Goal: Use online tool/utility: Utilize a website feature to perform a specific function

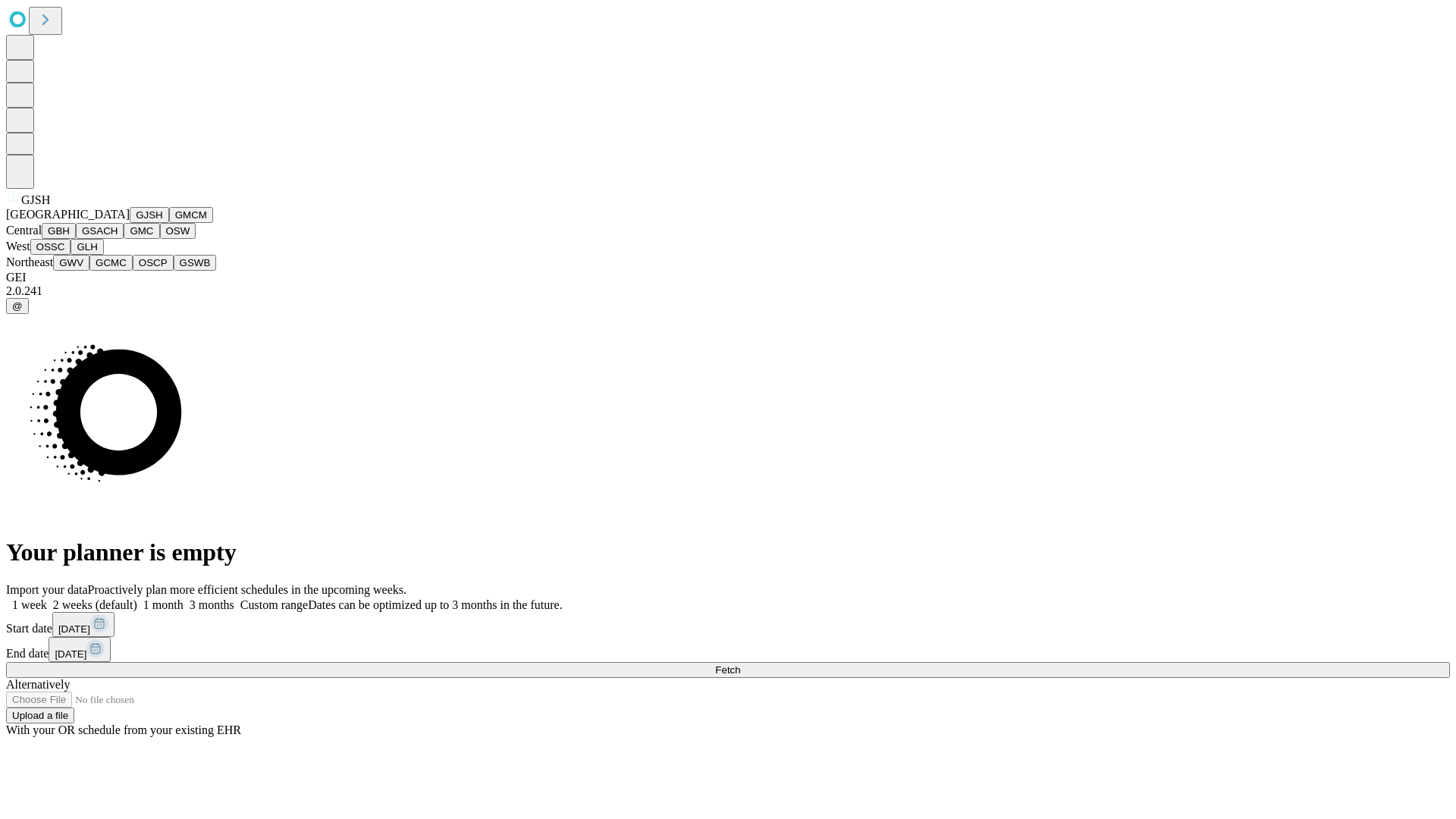
click at [130, 223] on button "GJSH" at bounding box center [149, 215] width 40 height 16
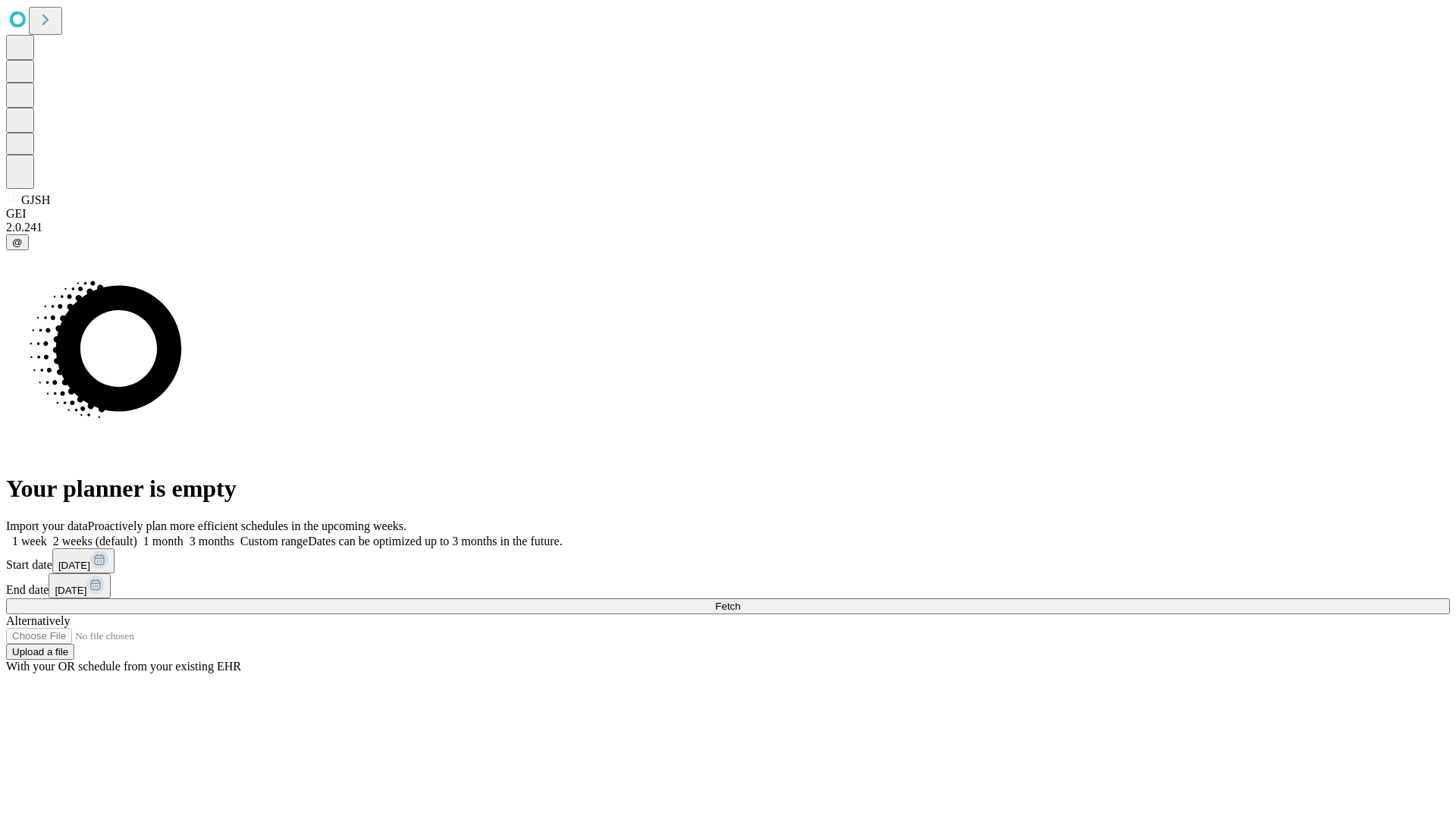
click at [184, 535] on label "1 month" at bounding box center [160, 541] width 46 height 13
click at [741, 601] on span "Fetch" at bounding box center [728, 607] width 25 height 11
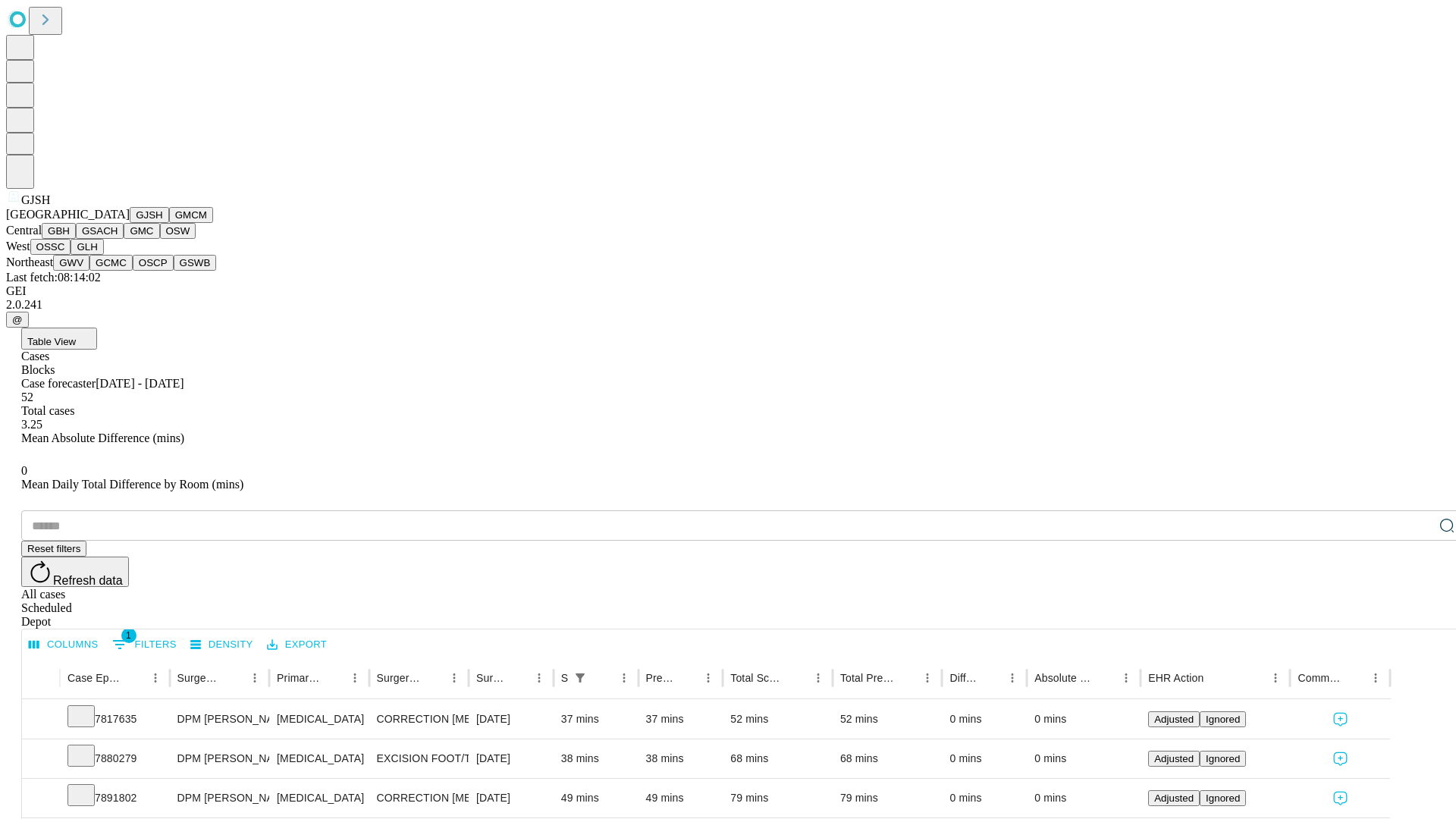
click at [169, 223] on button "GMCM" at bounding box center [191, 215] width 44 height 16
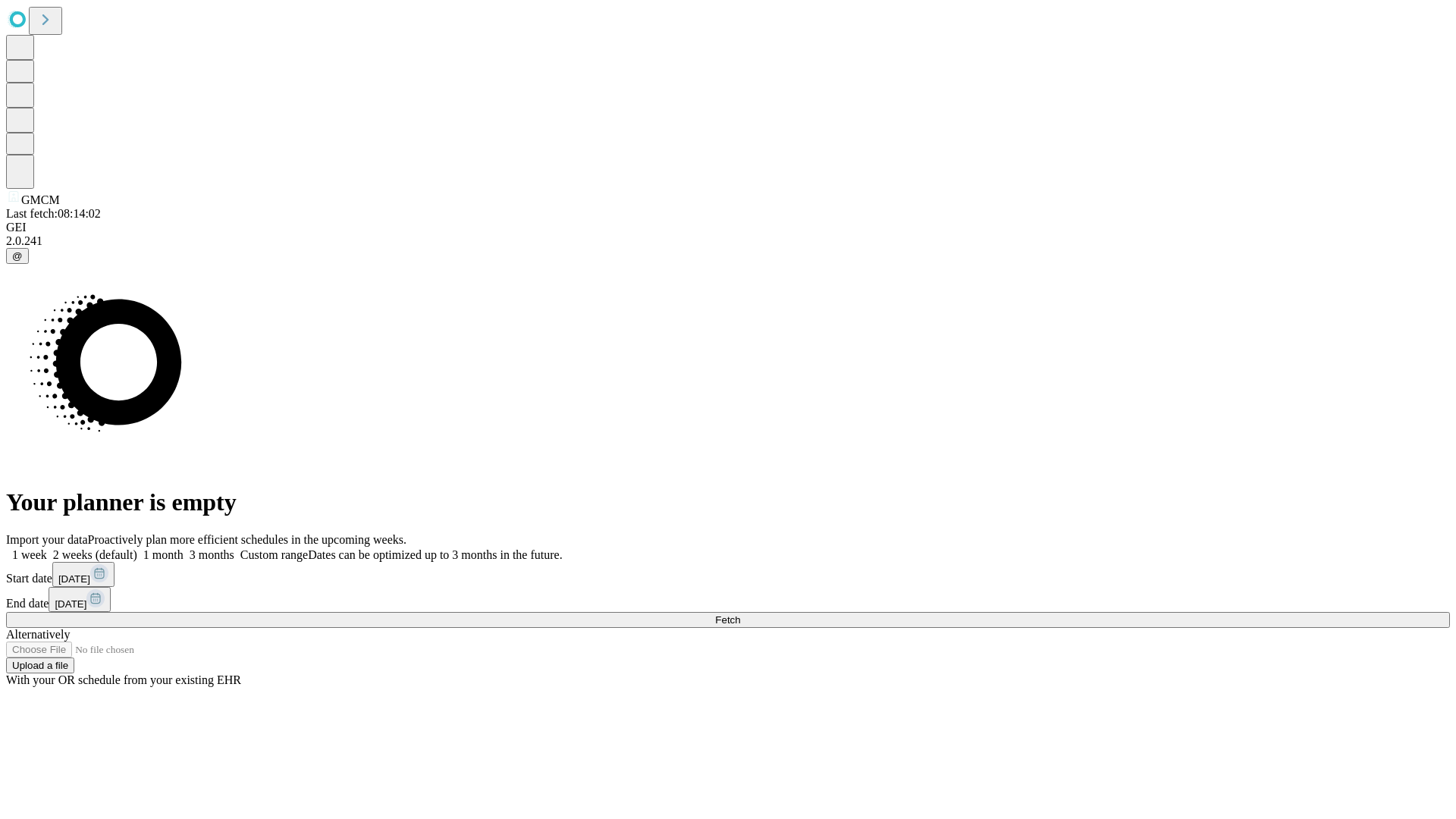
click at [184, 549] on label "1 month" at bounding box center [160, 555] width 46 height 13
click at [741, 614] on span "Fetch" at bounding box center [728, 620] width 25 height 11
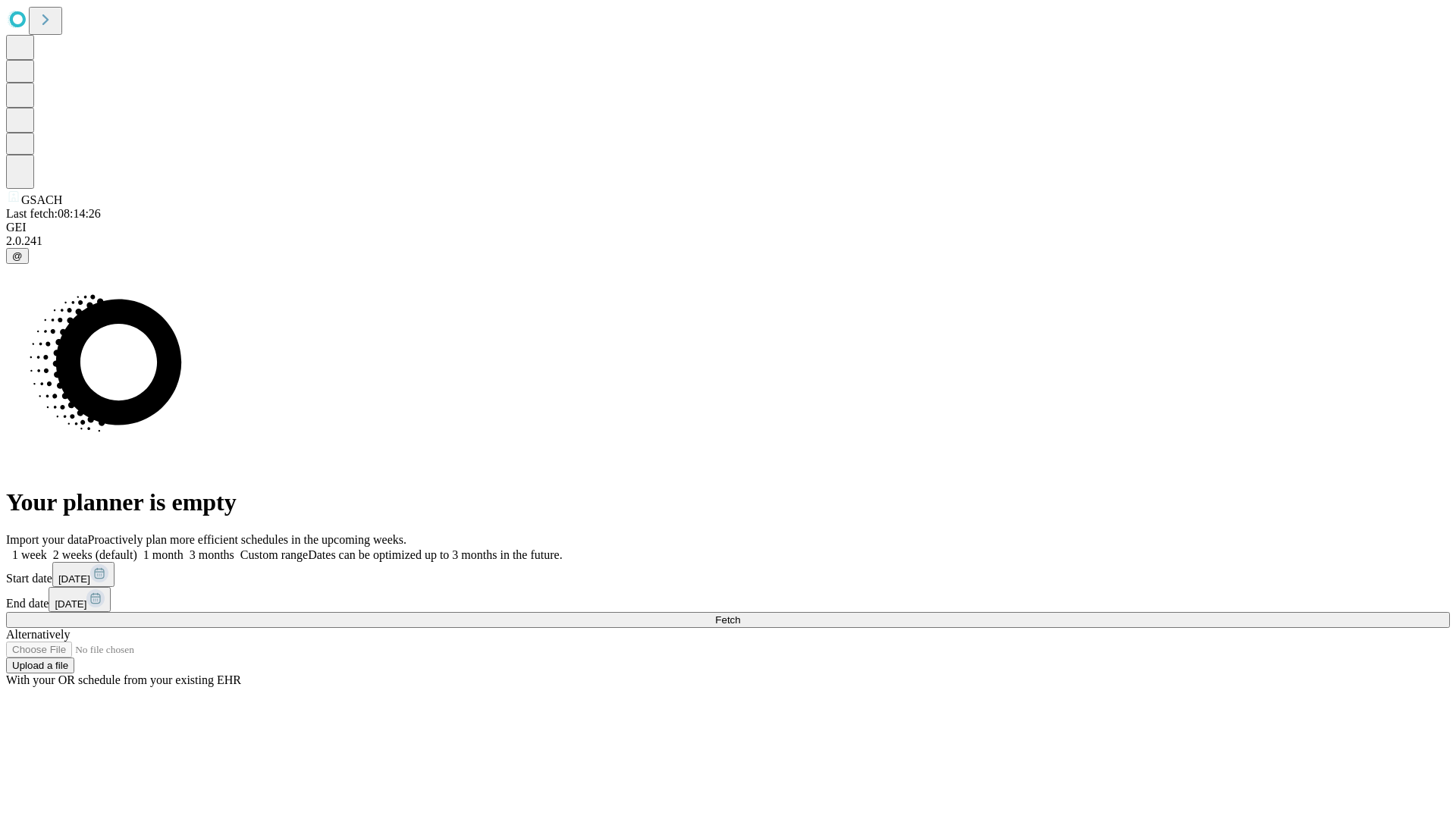
click at [741, 614] on span "Fetch" at bounding box center [728, 620] width 25 height 11
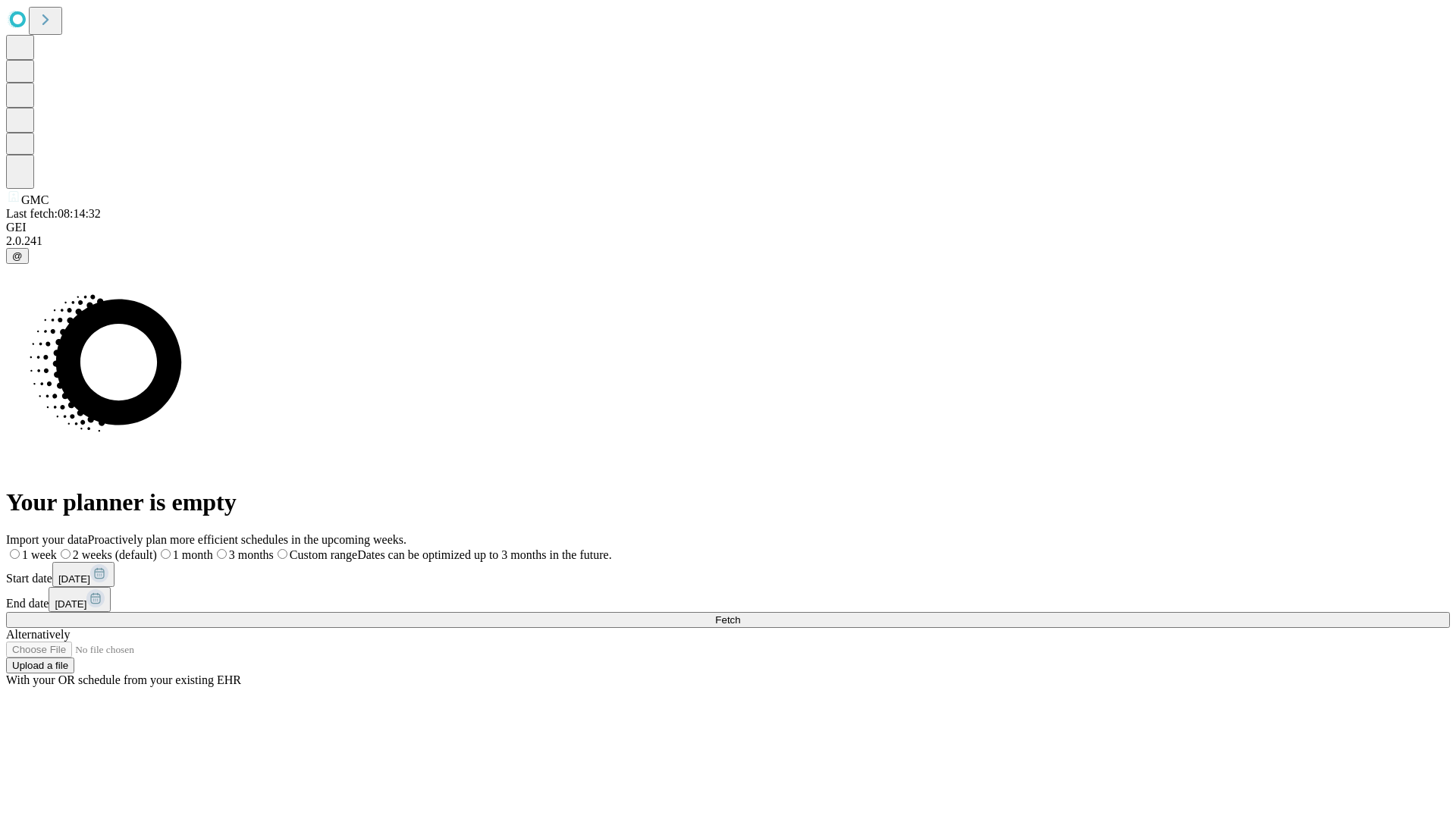
click at [741, 614] on span "Fetch" at bounding box center [728, 620] width 25 height 11
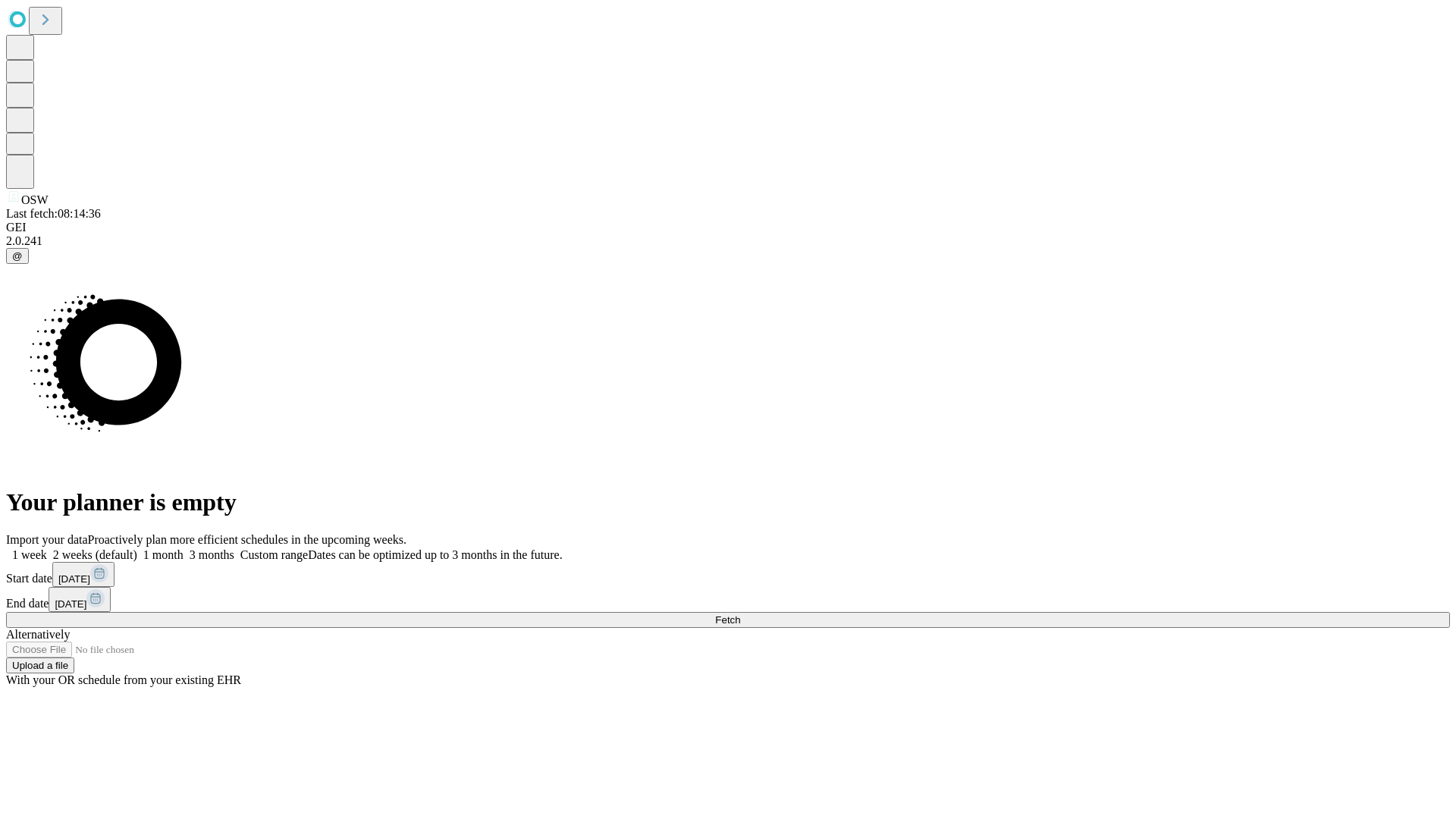
click at [184, 549] on label "1 month" at bounding box center [160, 555] width 46 height 13
click at [741, 614] on span "Fetch" at bounding box center [728, 620] width 25 height 11
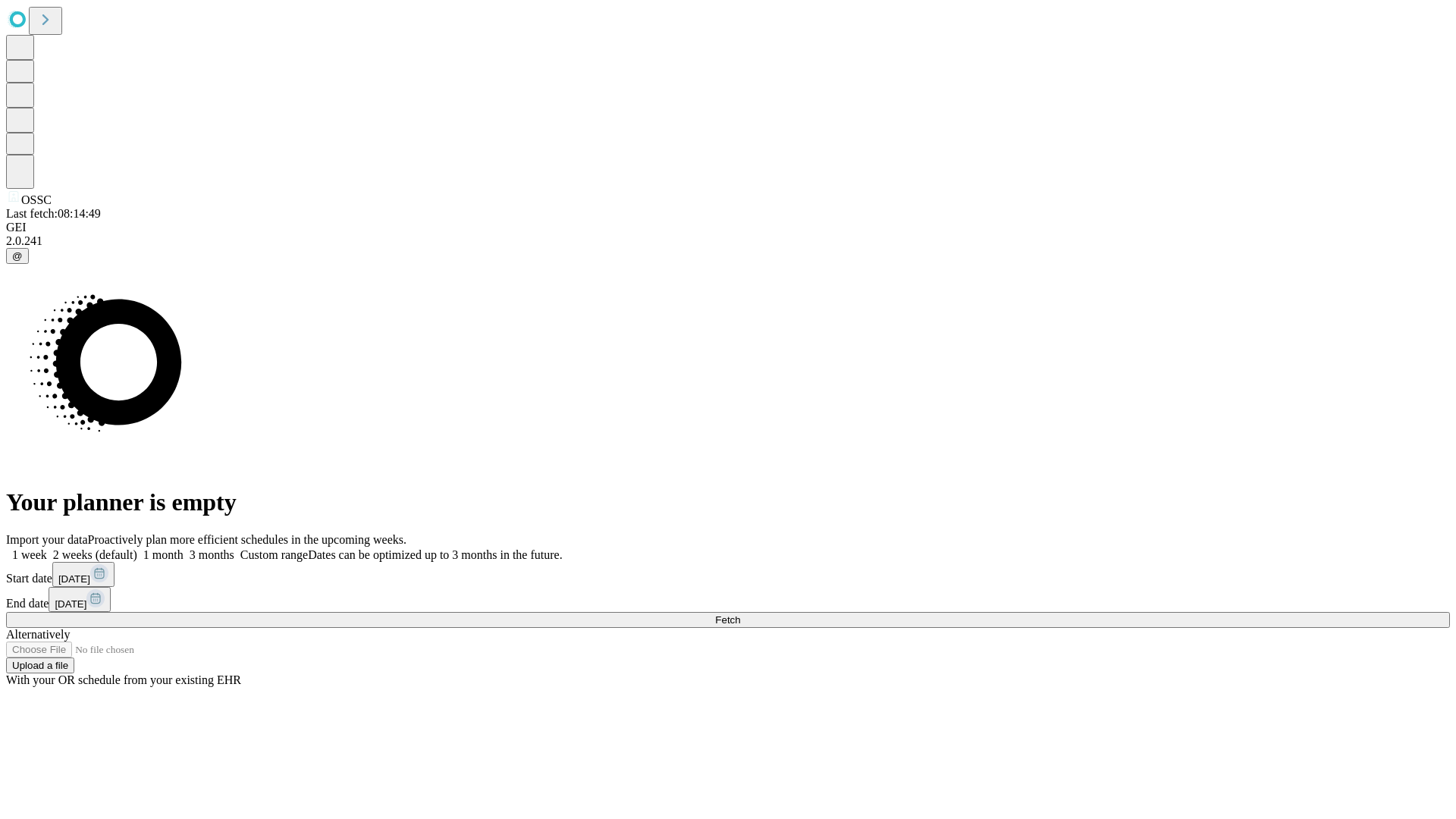
click at [184, 549] on label "1 month" at bounding box center [160, 555] width 46 height 13
click at [741, 614] on span "Fetch" at bounding box center [728, 620] width 25 height 11
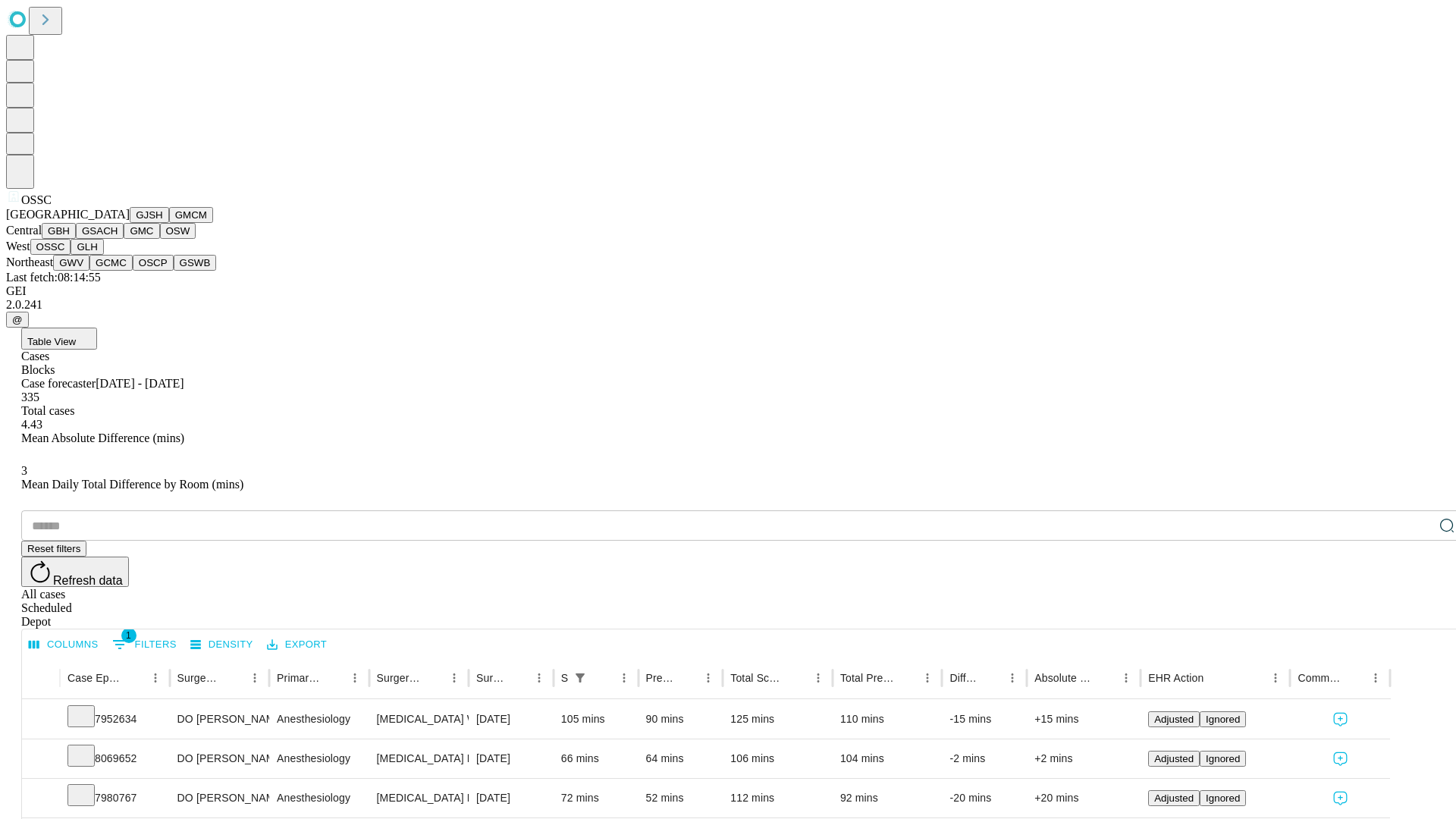
click at [103, 255] on button "GLH" at bounding box center [86, 247] width 32 height 16
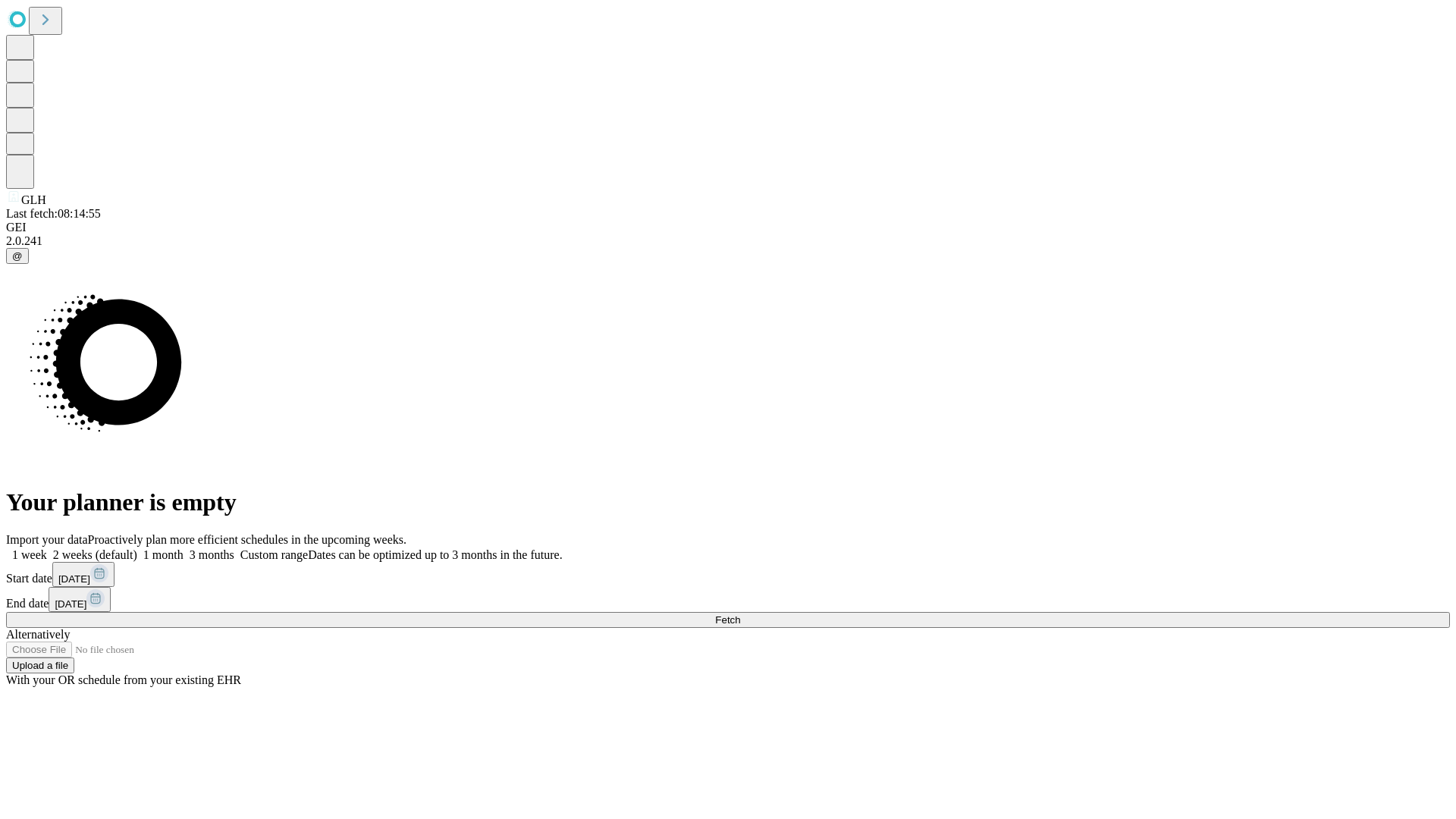
click at [184, 549] on label "1 month" at bounding box center [160, 555] width 46 height 13
click at [741, 614] on span "Fetch" at bounding box center [728, 620] width 25 height 11
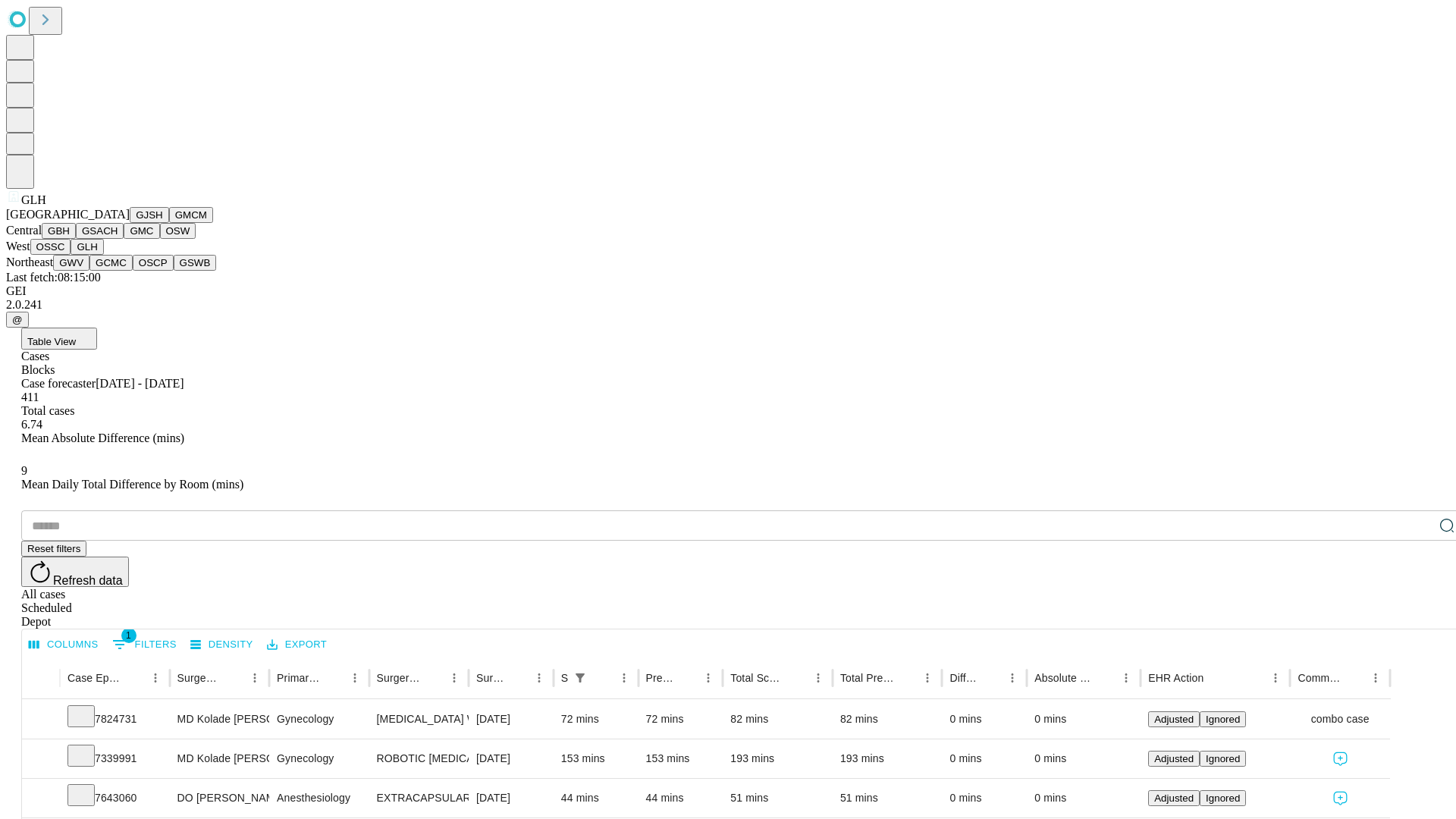
click at [90, 271] on button "GWV" at bounding box center [71, 263] width 36 height 16
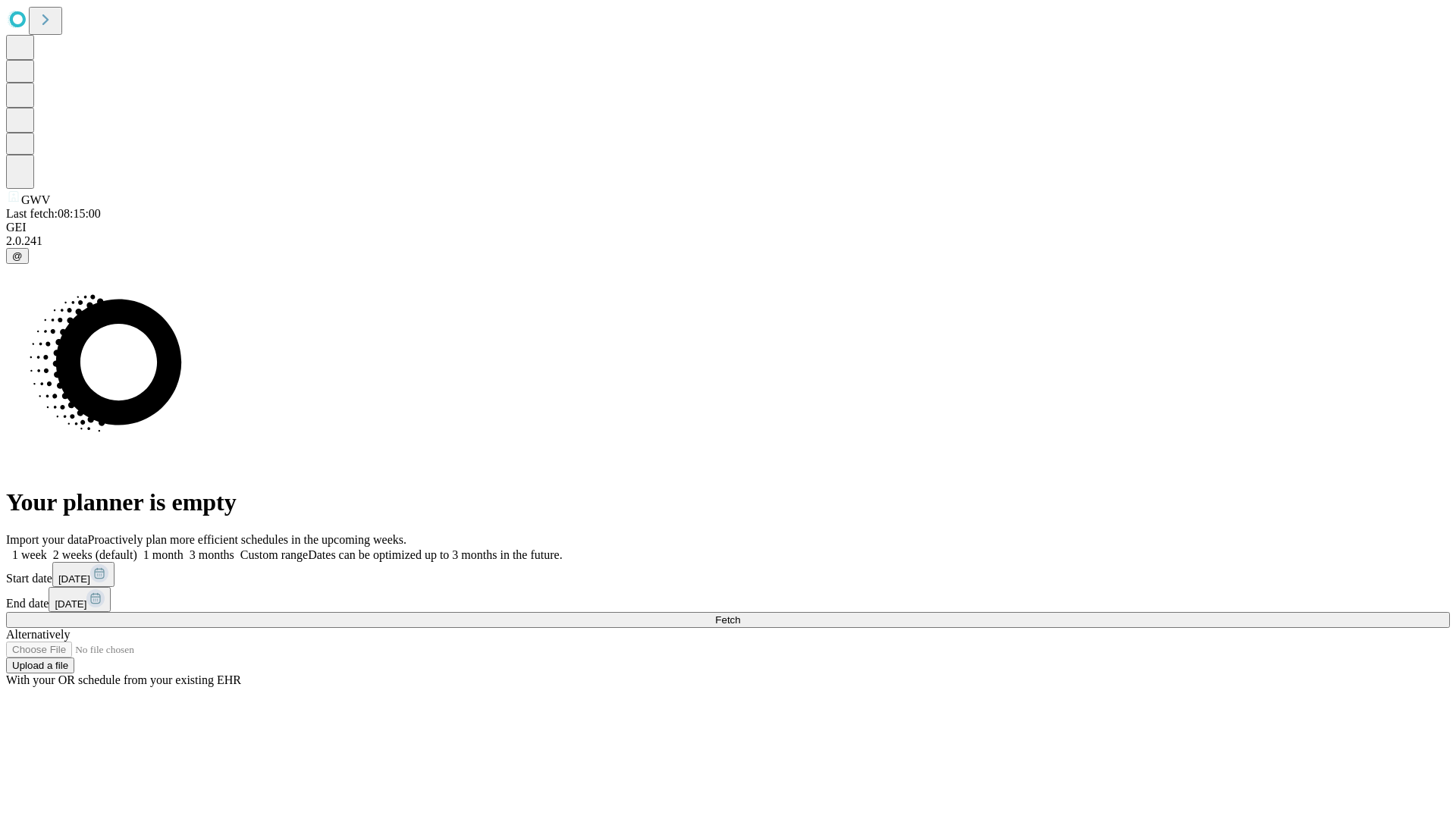
click at [741, 614] on span "Fetch" at bounding box center [728, 620] width 25 height 11
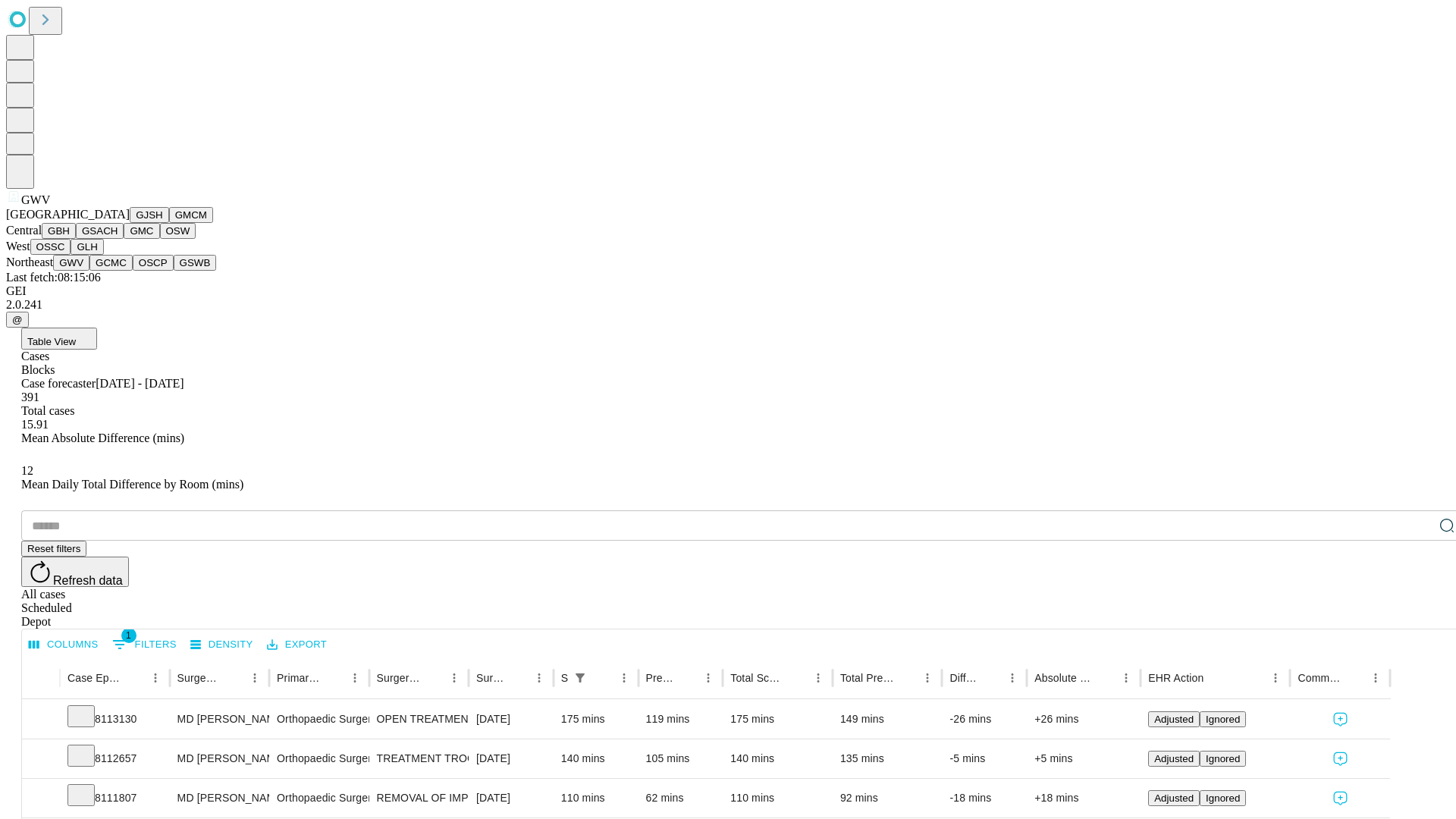
click at [118, 271] on button "GCMC" at bounding box center [111, 263] width 44 height 16
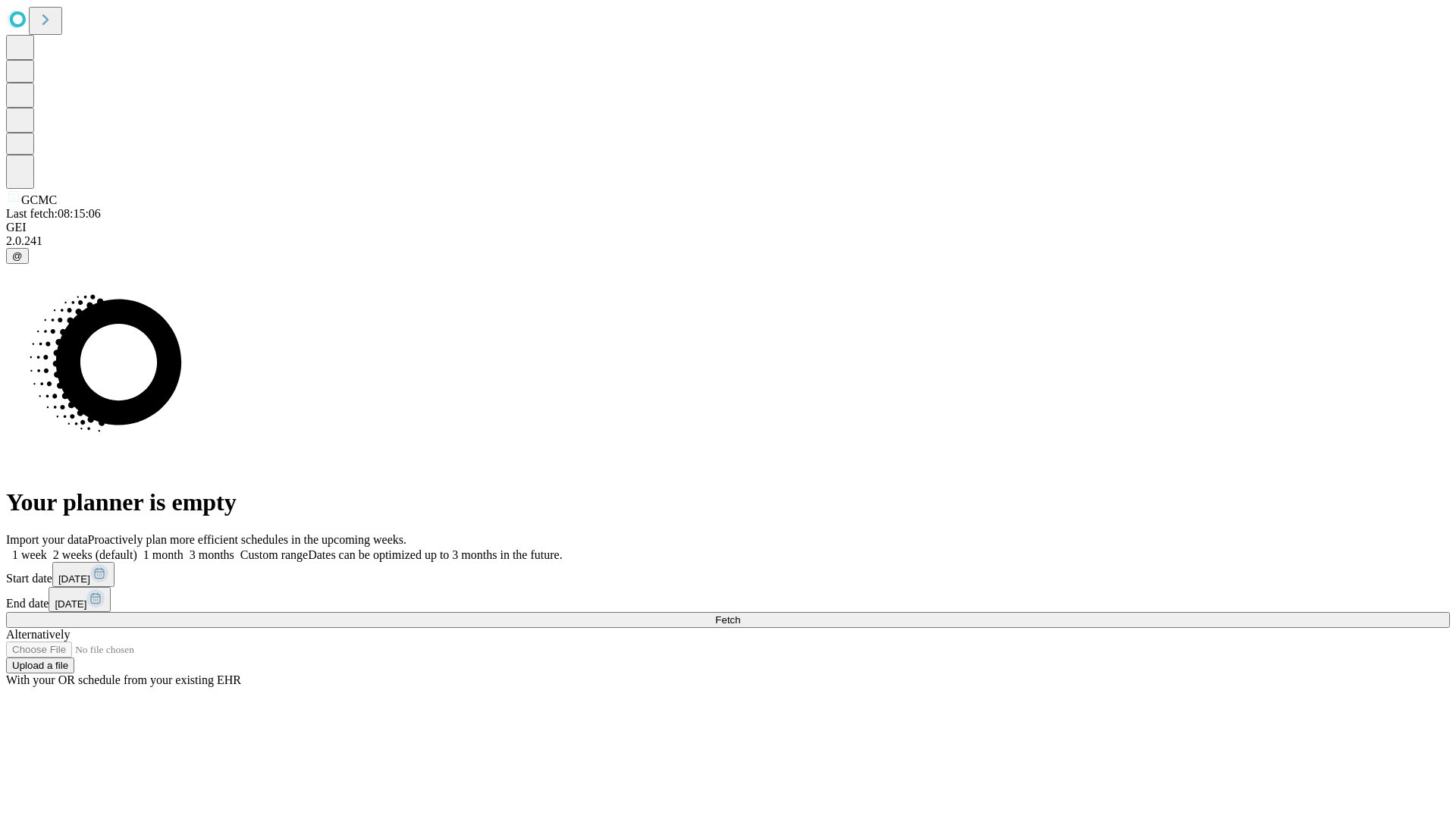
click at [184, 549] on label "1 month" at bounding box center [160, 555] width 46 height 13
click at [741, 614] on span "Fetch" at bounding box center [728, 620] width 25 height 11
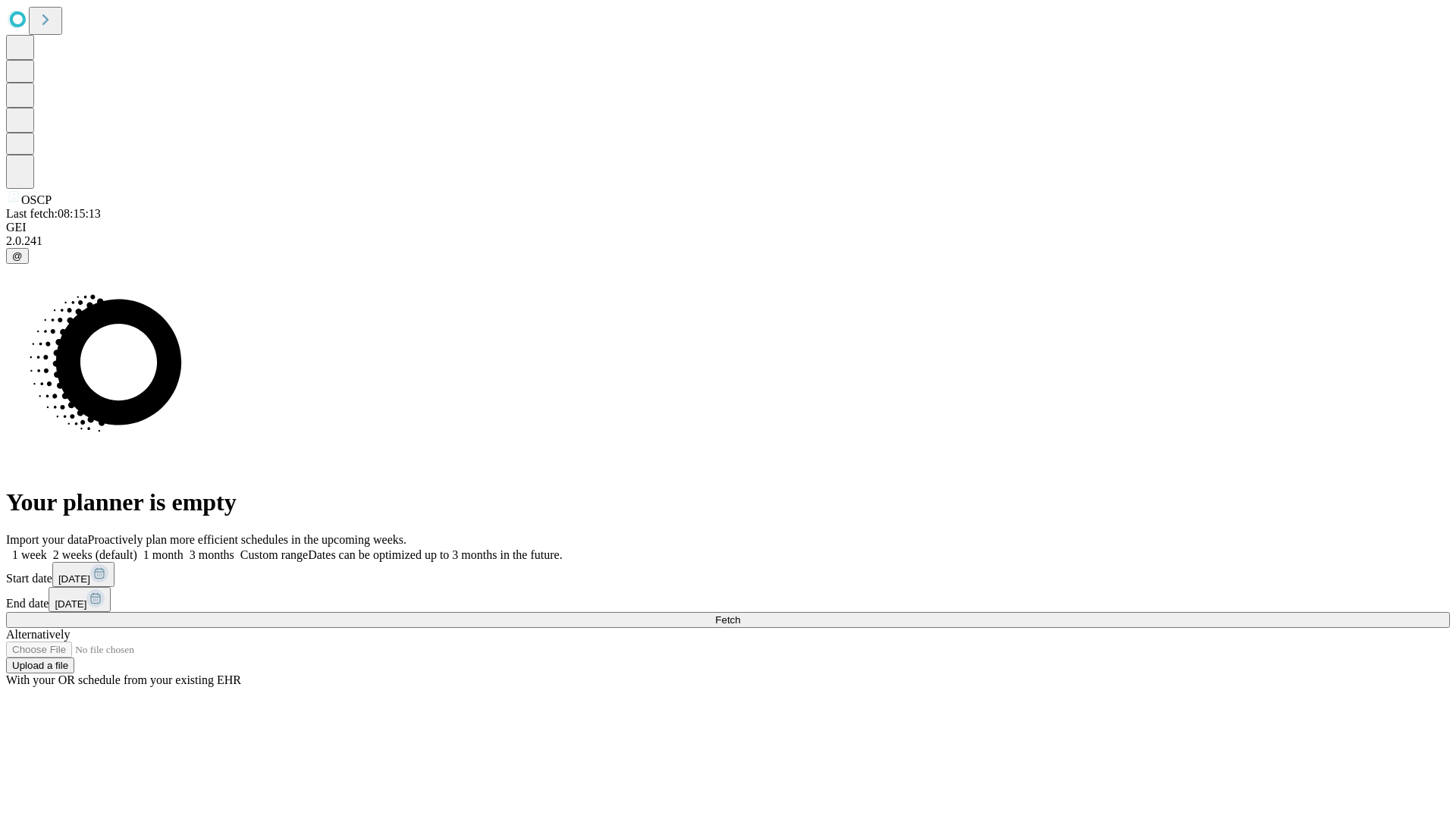
click at [184, 549] on label "1 month" at bounding box center [160, 555] width 46 height 13
click at [741, 614] on span "Fetch" at bounding box center [728, 620] width 25 height 11
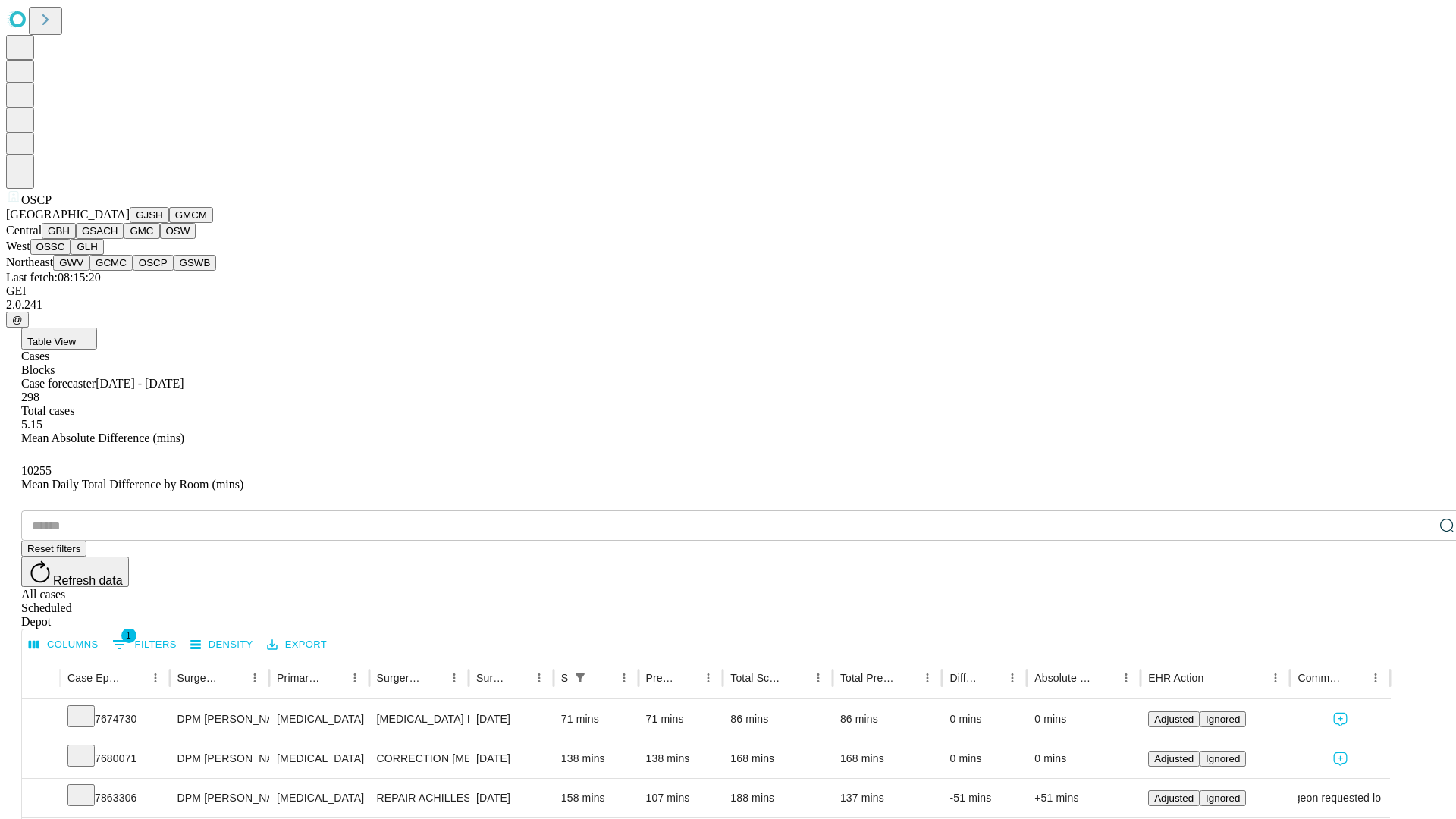
click at [173, 271] on button "GSWB" at bounding box center [195, 263] width 44 height 16
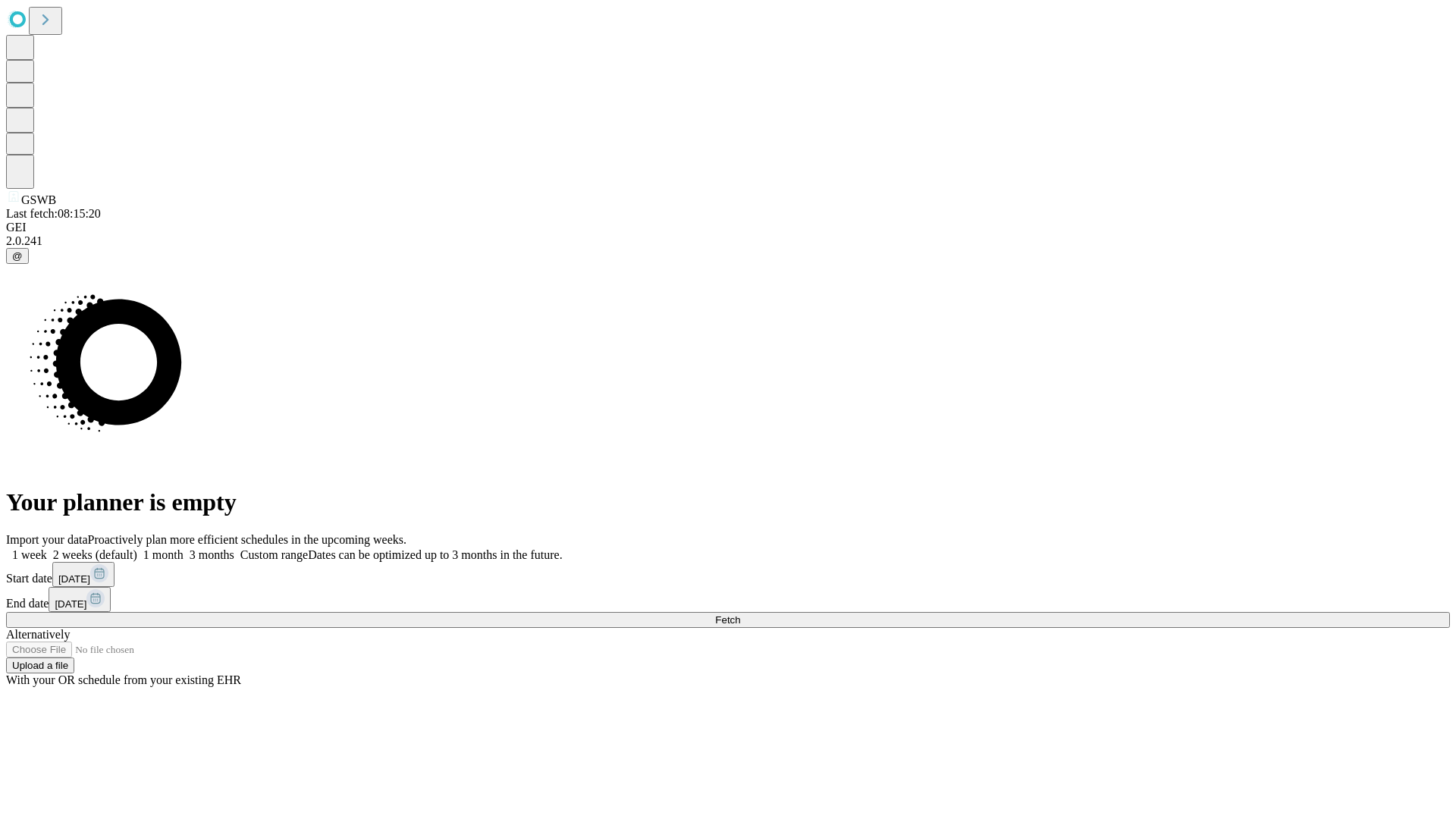
click at [184, 549] on label "1 month" at bounding box center [160, 555] width 46 height 13
click at [741, 614] on span "Fetch" at bounding box center [728, 620] width 25 height 11
